Goal: Task Accomplishment & Management: Manage account settings

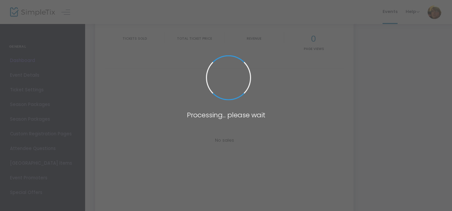
scroll to position [67, 0]
type input "[URL][DOMAIN_NAME]"
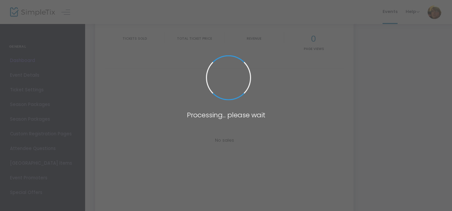
type input "[URL][DOMAIN_NAME]"
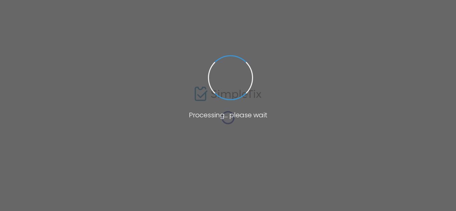
type input "[URL][DOMAIN_NAME]"
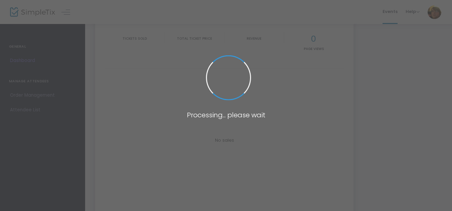
type input "[URL][DOMAIN_NAME]"
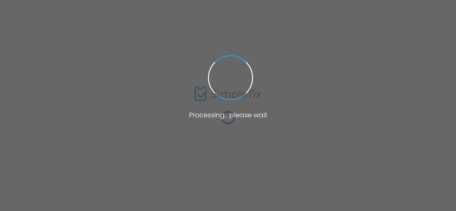
type input "[URL][DOMAIN_NAME]"
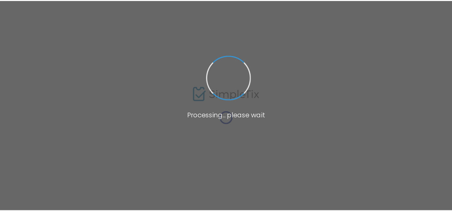
scroll to position [76, 0]
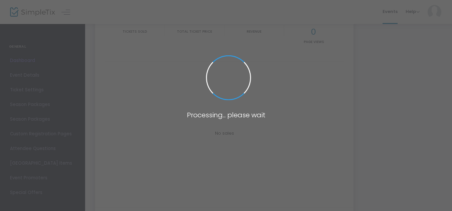
scroll to position [74, 0]
type input "[URL][DOMAIN_NAME]"
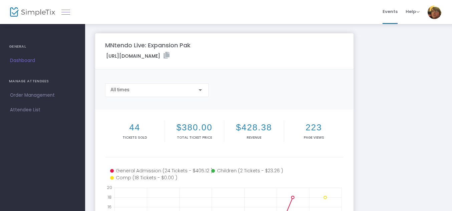
click at [64, 15] on link at bounding box center [65, 12] width 9 height 9
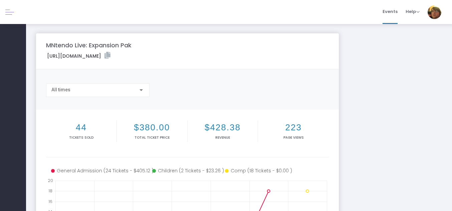
click at [10, 12] on link at bounding box center [9, 12] width 9 height 9
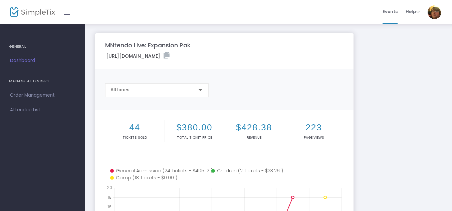
click at [429, 17] on span at bounding box center [435, 12] width 14 height 18
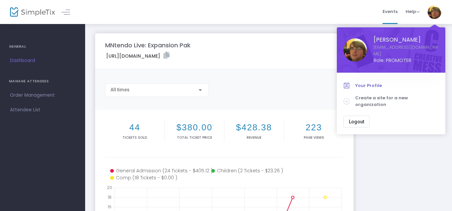
click at [376, 82] on span "Your Profile" at bounding box center [396, 85] width 83 height 7
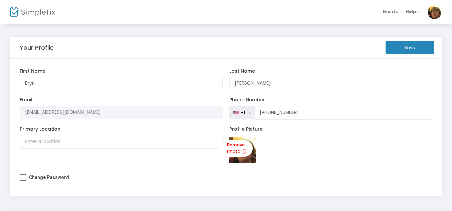
click at [433, 9] on img at bounding box center [435, 12] width 14 height 14
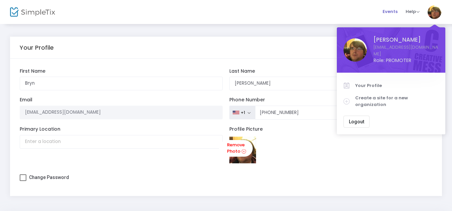
click at [389, 5] on span "Events" at bounding box center [389, 11] width 15 height 17
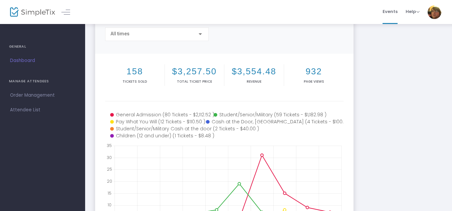
scroll to position [4, 0]
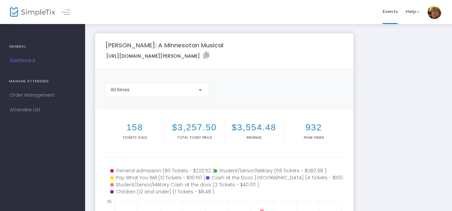
type input "[URL][DOMAIN_NAME]"
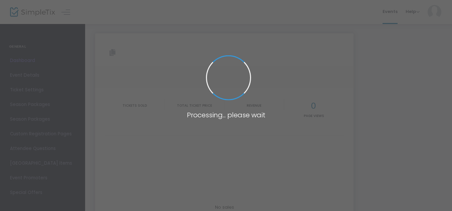
type input "[URL][DOMAIN_NAME]"
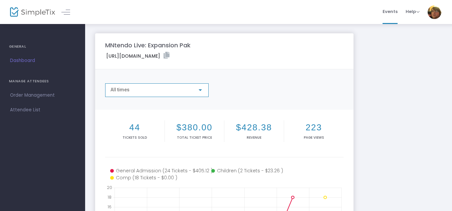
click at [179, 89] on div "All times" at bounding box center [153, 89] width 87 height 5
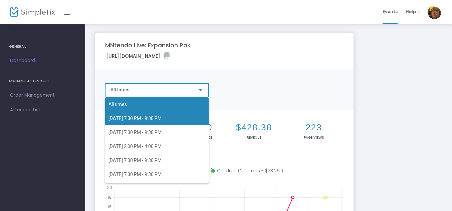
click at [178, 114] on span "[DATE] 7:30 PM - 9:30 PM" at bounding box center [156, 118] width 97 height 14
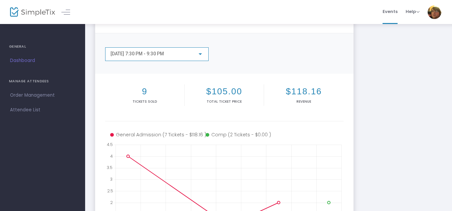
scroll to position [34, 0]
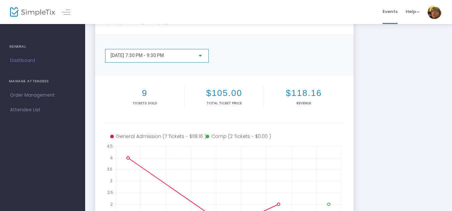
click at [186, 60] on div "[DATE] 7:30 PM - 9:30 PM" at bounding box center [156, 54] width 93 height 12
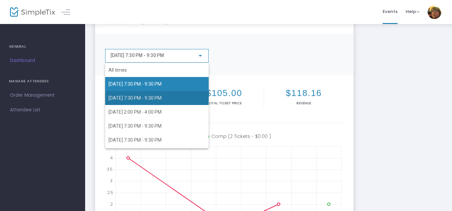
click at [161, 94] on span "[DATE] 7:30 PM - 9:30 PM" at bounding box center [156, 98] width 97 height 14
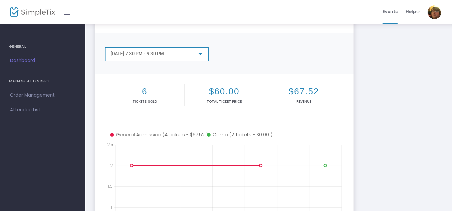
scroll to position [35, 0]
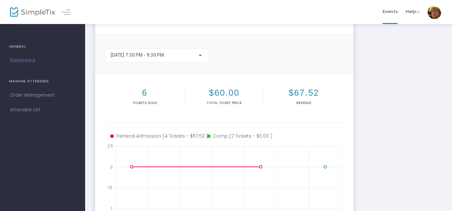
click at [167, 58] on div "[DATE] 7:30 PM - 9:30 PM" at bounding box center [156, 54] width 93 height 12
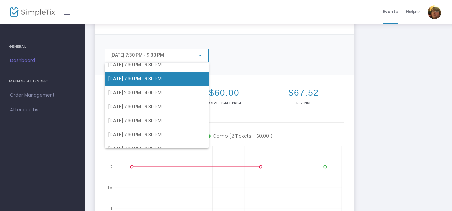
scroll to position [29, 0]
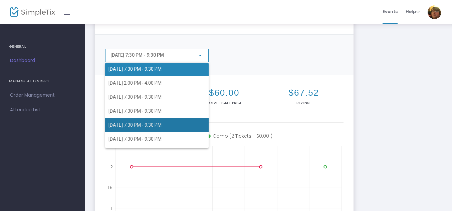
click at [166, 120] on span "[DATE] 7:30 PM - 9:30 PM" at bounding box center [156, 125] width 97 height 14
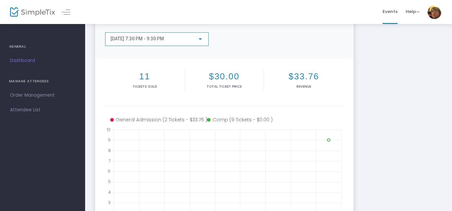
scroll to position [31, 0]
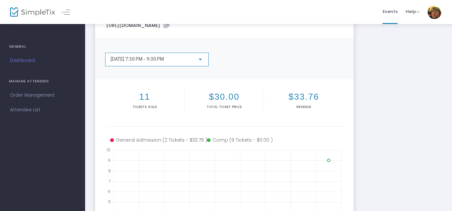
click at [192, 60] on div "[DATE] 7:30 PM - 9:30 PM" at bounding box center [153, 59] width 87 height 5
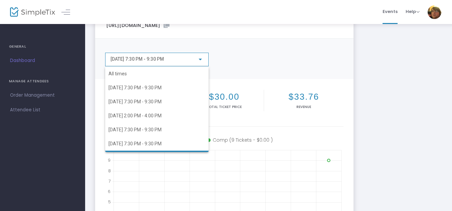
scroll to position [32, 0]
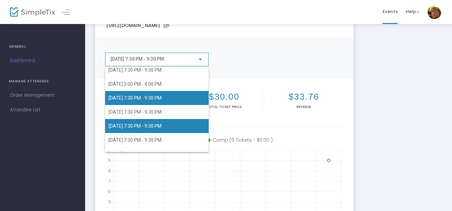
click at [180, 94] on span "[DATE] 7:30 PM - 9:30 PM" at bounding box center [156, 98] width 97 height 14
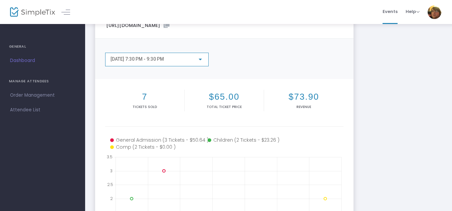
click at [191, 60] on div "[DATE] 7:30 PM - 9:30 PM" at bounding box center [153, 59] width 87 height 5
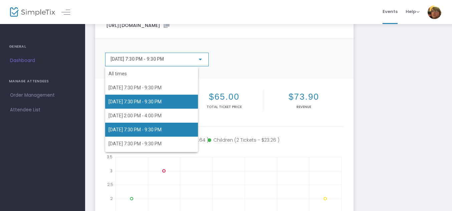
scroll to position [16, 0]
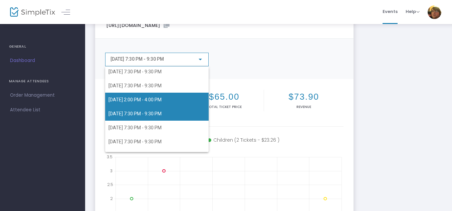
click at [180, 98] on span "[DATE] 2:00 PM - 4:00 PM" at bounding box center [156, 100] width 97 height 14
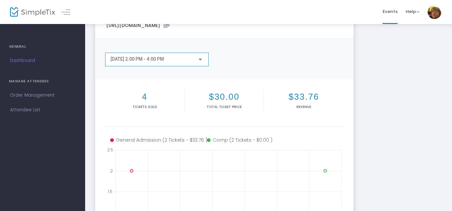
click at [190, 60] on div "[DATE] 2:00 PM - 4:00 PM" at bounding box center [153, 59] width 87 height 5
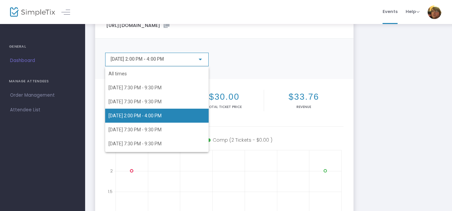
scroll to position [3, 0]
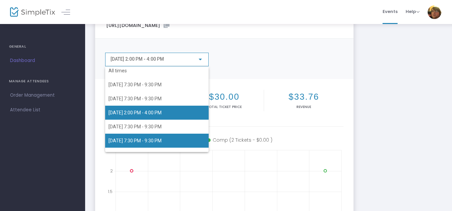
click at [184, 139] on span "[DATE] 7:30 PM - 9:30 PM" at bounding box center [156, 141] width 97 height 14
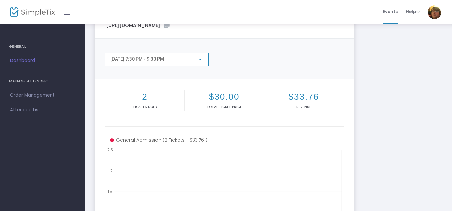
click at [183, 59] on div "[DATE] 7:30 PM - 9:30 PM" at bounding box center [153, 59] width 87 height 5
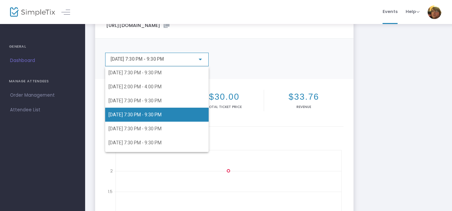
scroll to position [41, 0]
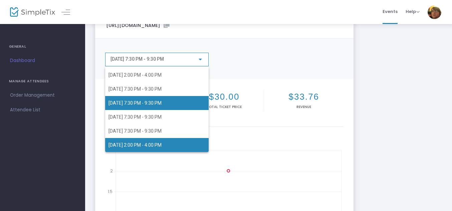
click at [173, 142] on span "[DATE] 2:00 PM - 4:00 PM" at bounding box center [156, 145] width 97 height 14
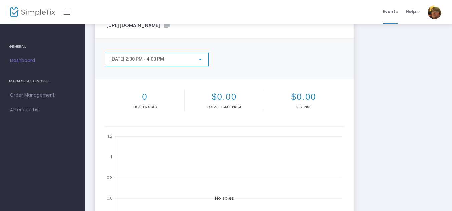
click at [174, 62] on div "[DATE] 2:00 PM - 4:00 PM" at bounding box center [156, 58] width 93 height 12
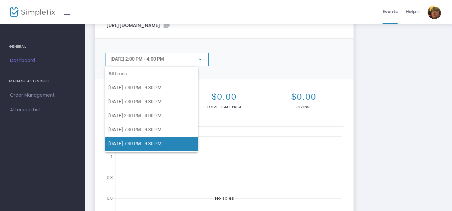
scroll to position [32, 0]
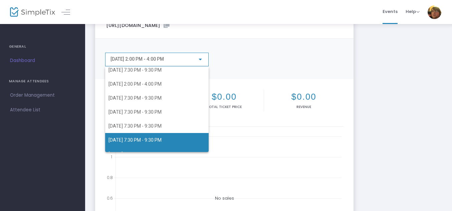
click at [176, 136] on span "[DATE] 7:30 PM - 9:30 PM" at bounding box center [156, 140] width 97 height 14
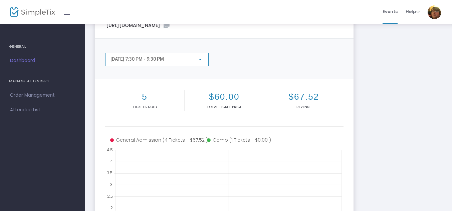
click at [235, 38] on m-panel-header "MNtendo Live: Expansion Pak [URL][DOMAIN_NAME]" at bounding box center [224, 21] width 258 height 36
